Goal: Information Seeking & Learning: Check status

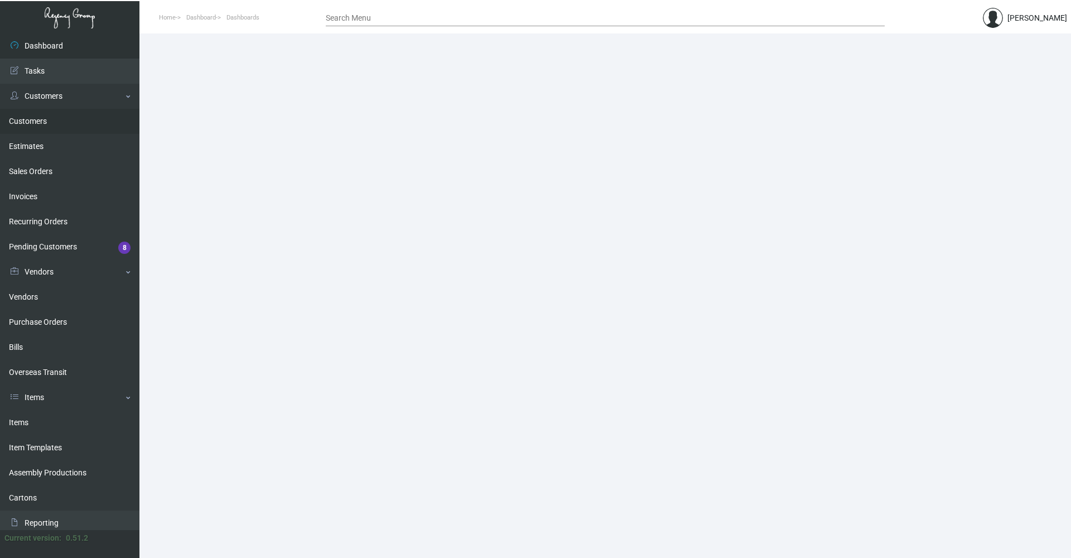
click at [42, 120] on link "Customers" at bounding box center [69, 121] width 139 height 25
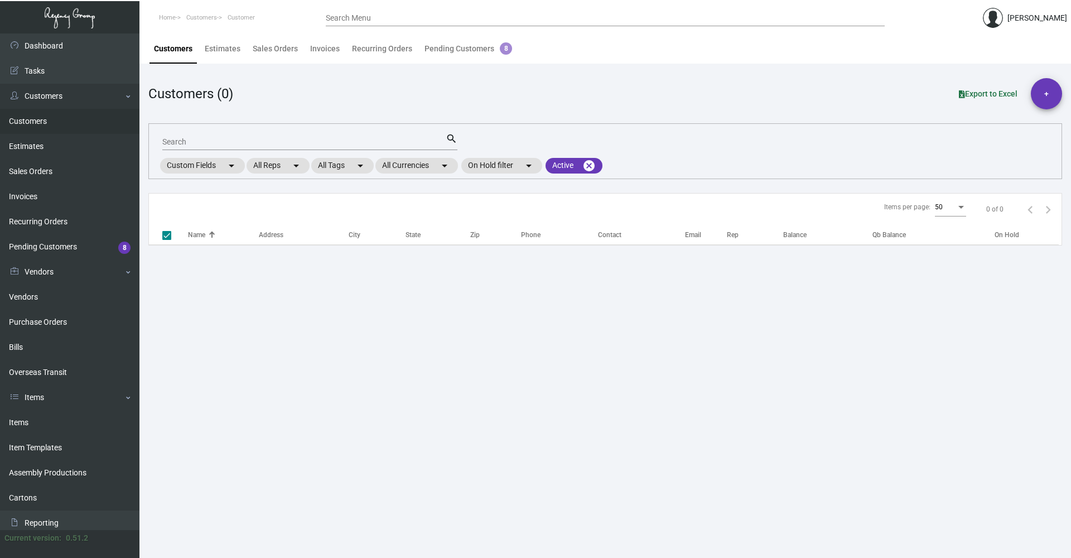
checkbox input "false"
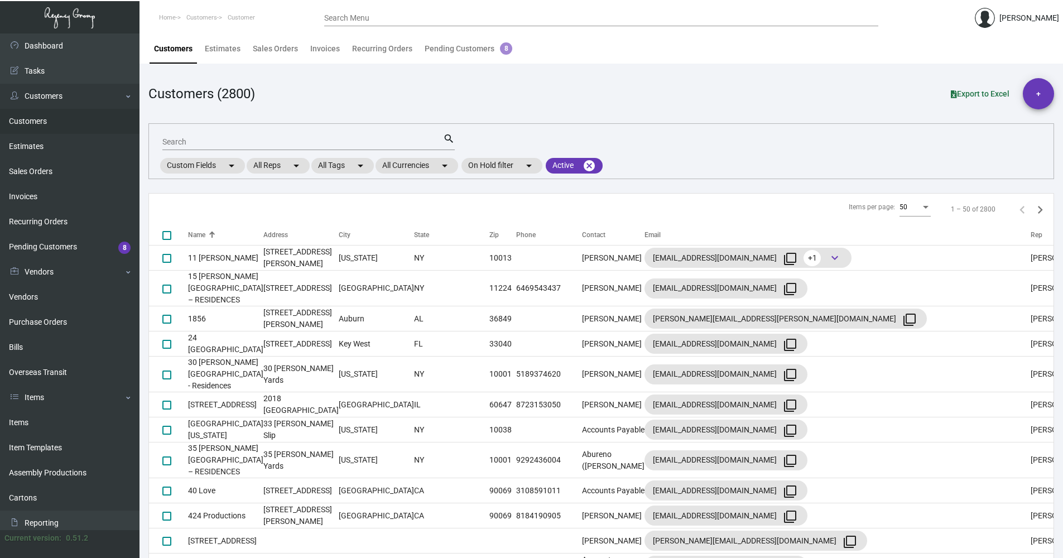
click at [263, 136] on div "Search" at bounding box center [302, 141] width 281 height 17
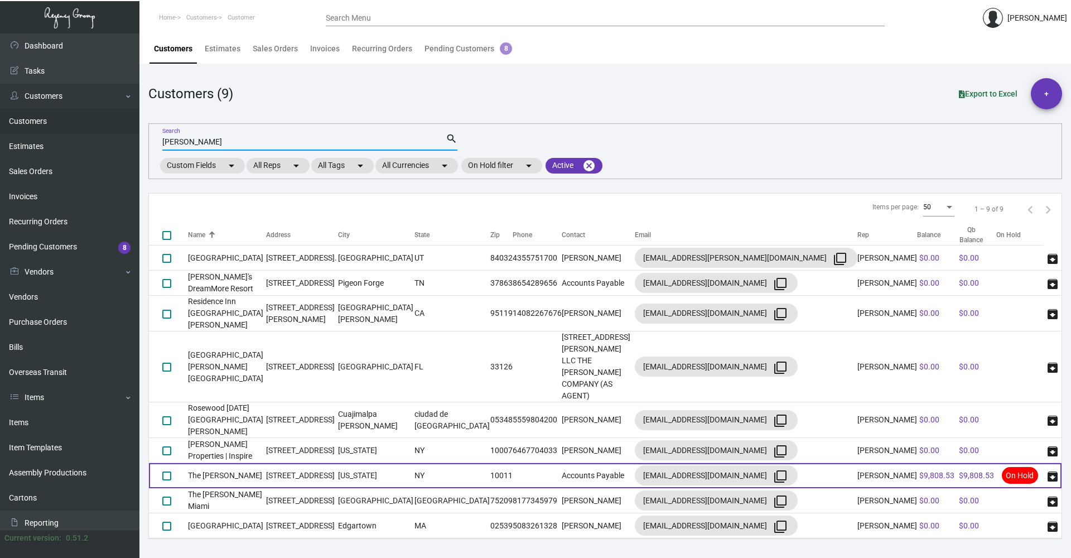
type input "[PERSON_NAME]"
click at [214, 463] on td "The [PERSON_NAME]" at bounding box center [227, 475] width 78 height 25
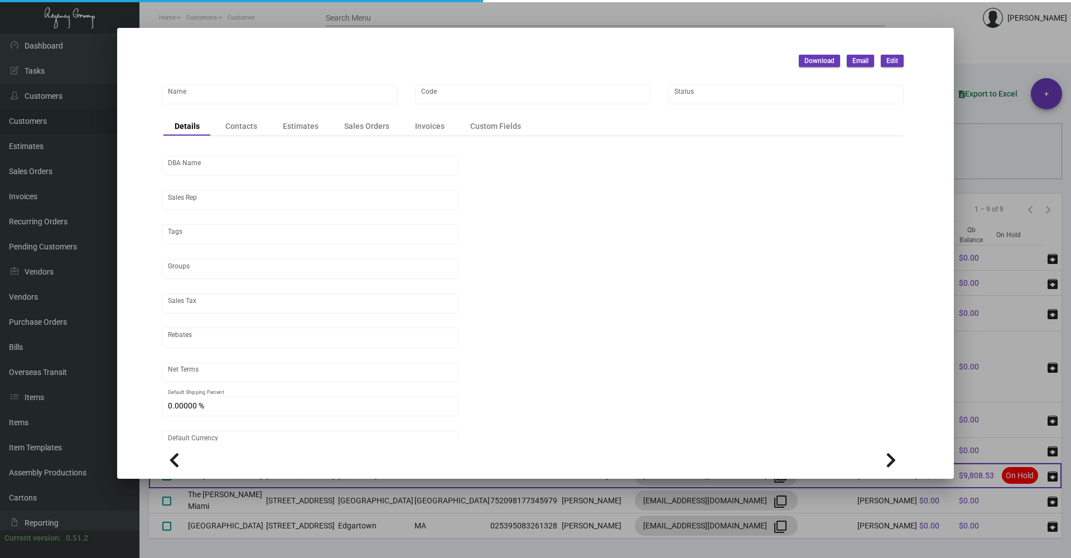
type input "The [PERSON_NAME]"
type input "[PERSON_NAME]"
type input "[GEOGRAPHIC_DATA]-[GEOGRAPHIC_DATA]"
type input "Net 30"
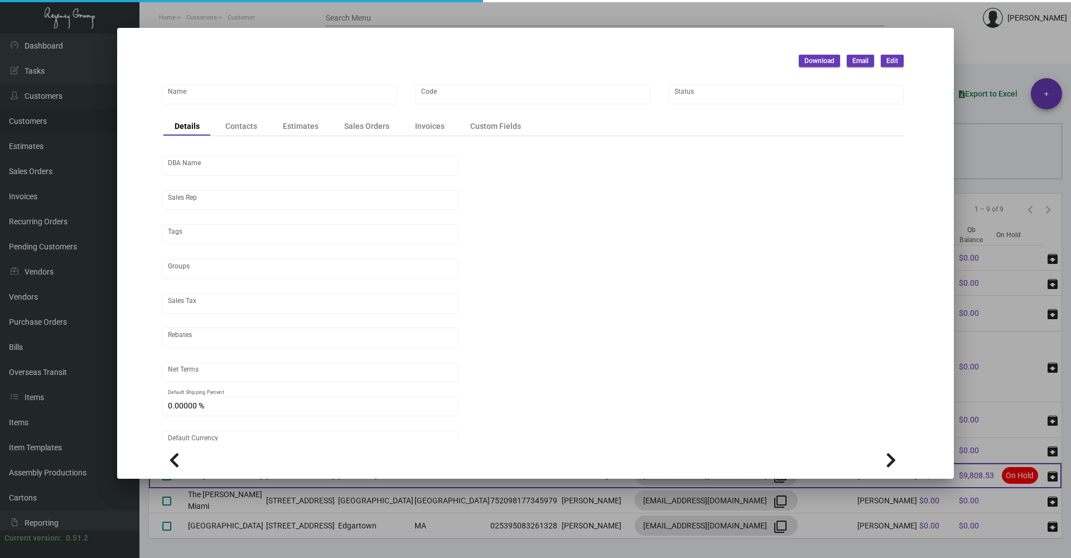
type input "United States Dollar $"
type input "$ 0.00"
checkbox input "true"
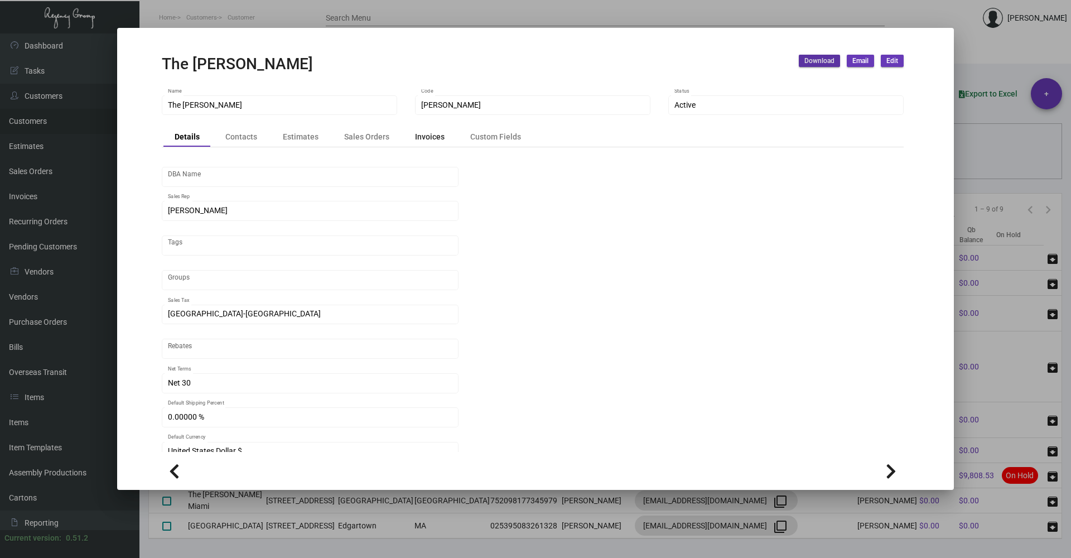
click at [432, 142] on div "Invoices" at bounding box center [430, 137] width 30 height 12
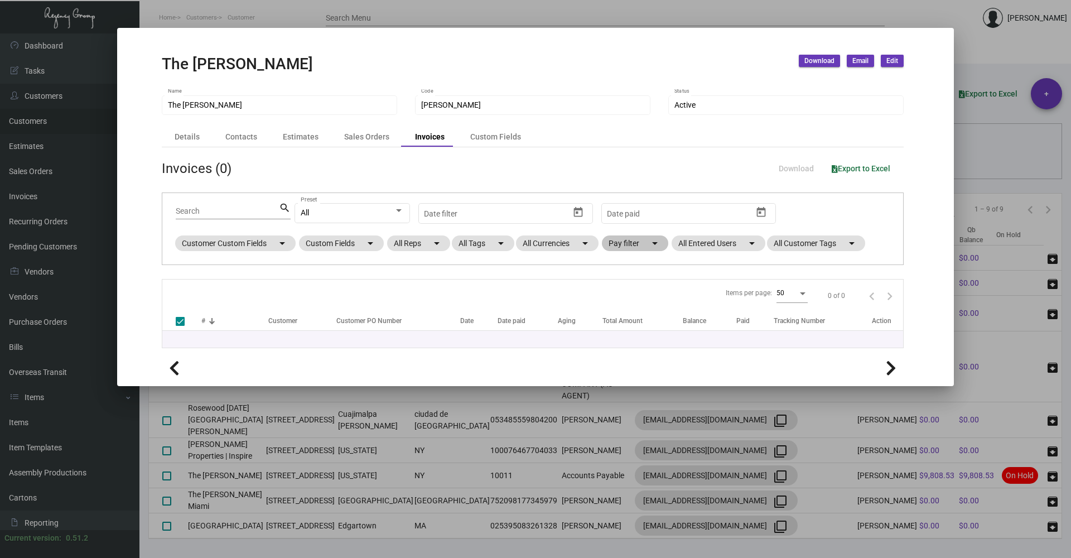
checkbox input "false"
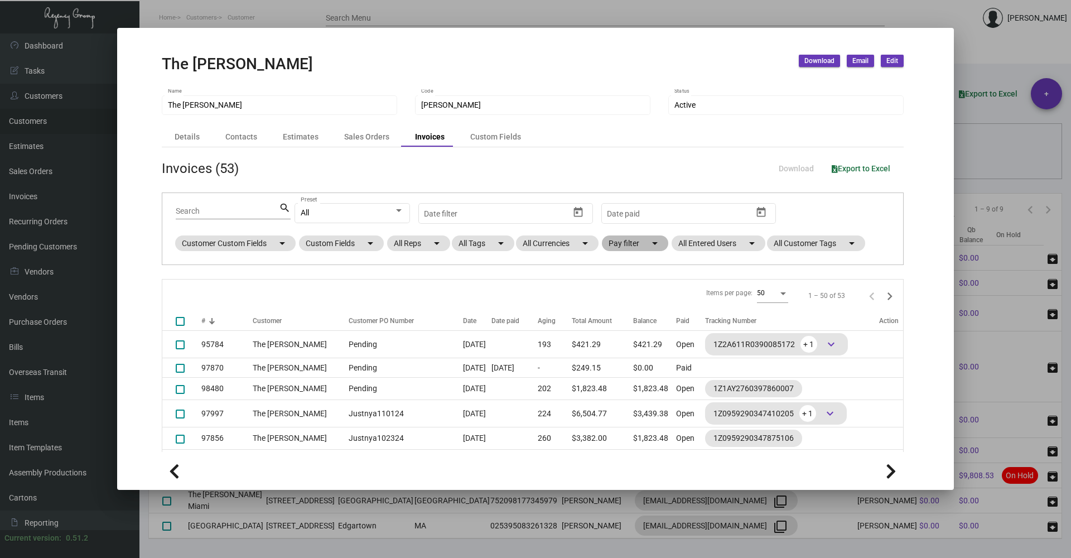
click at [656, 239] on mat-icon "arrow_drop_down" at bounding box center [654, 242] width 13 height 13
click at [639, 307] on span "Open" at bounding box center [636, 310] width 18 height 13
click at [618, 315] on input "Open" at bounding box center [617, 315] width 1 height 1
checkbox input "true"
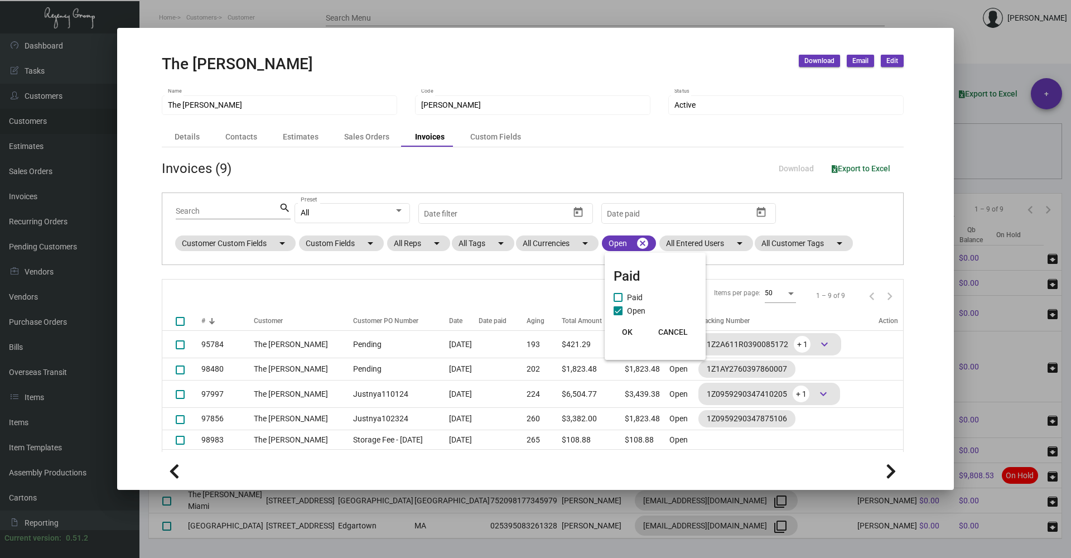
click at [629, 326] on button "OK" at bounding box center [627, 332] width 36 height 20
click at [693, 475] on div at bounding box center [533, 470] width 742 height 25
click at [729, 556] on div at bounding box center [535, 279] width 1071 height 558
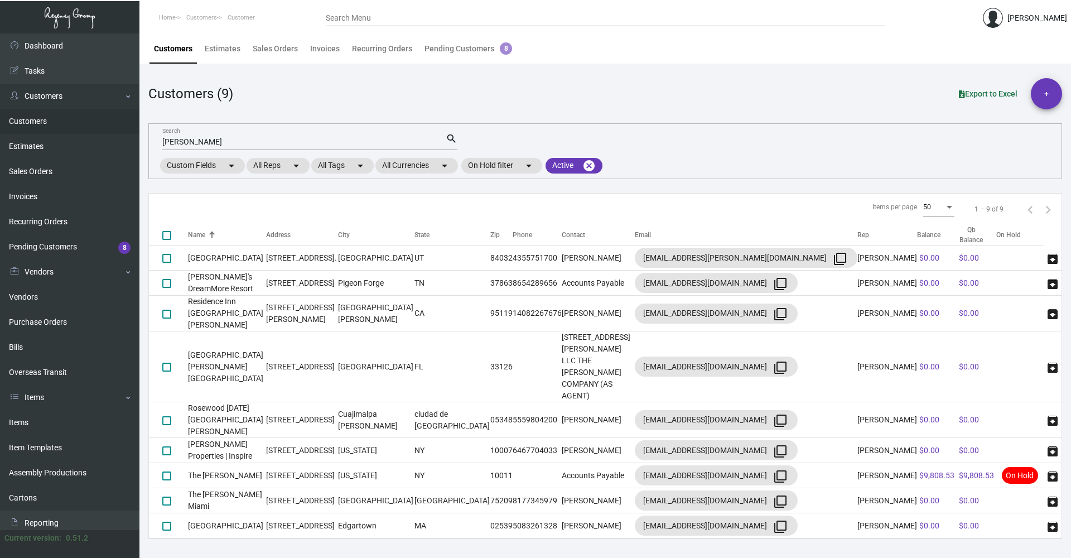
click at [530, 527] on main "Customers Estimates Sales Orders Invoices Recurring Orders Pending Customers 8 …" at bounding box center [604, 295] width 931 height 524
drag, startPoint x: 204, startPoint y: 141, endPoint x: 143, endPoint y: 135, distance: 61.1
click at [143, 135] on main "Customers Estimates Sales Orders Invoices Recurring Orders Pending Customers 8 …" at bounding box center [604, 295] width 931 height 524
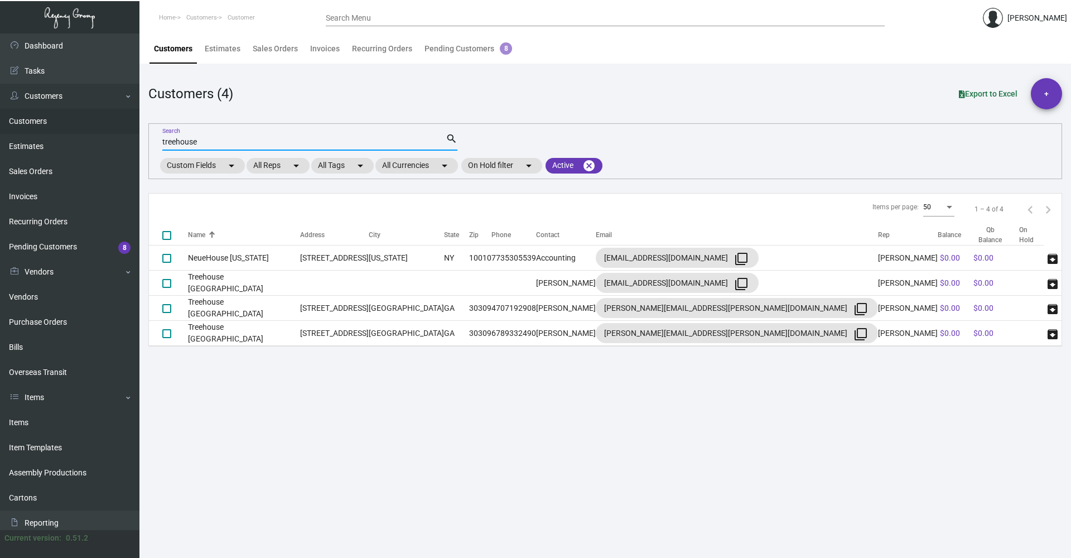
type input "treehouse"
